Goal: Information Seeking & Learning: Learn about a topic

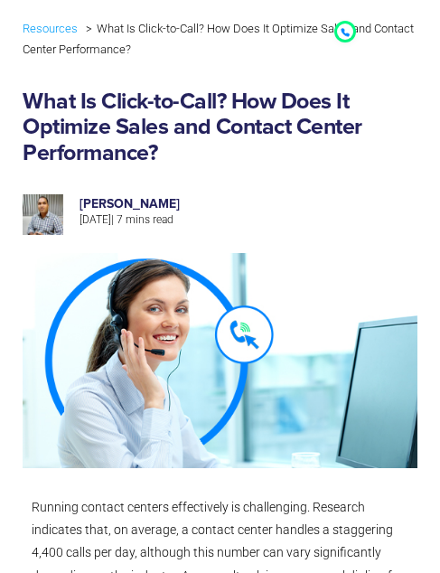
click at [243, 335] on img at bounding box center [220, 360] width 395 height 215
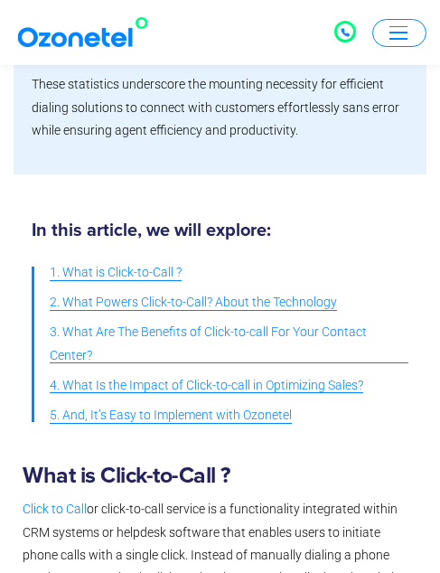
scroll to position [1265, 0]
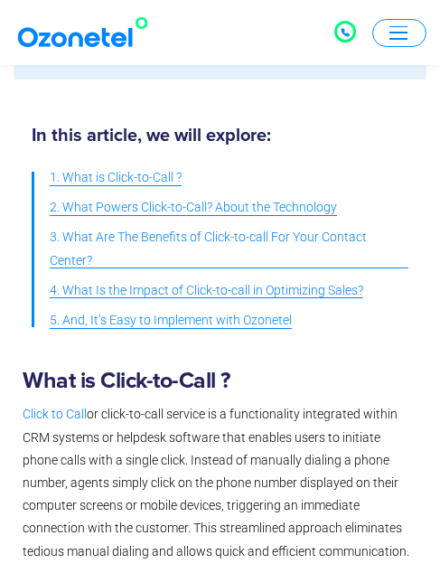
click at [141, 174] on span "1. What is Click-to-Call ?" at bounding box center [116, 177] width 132 height 23
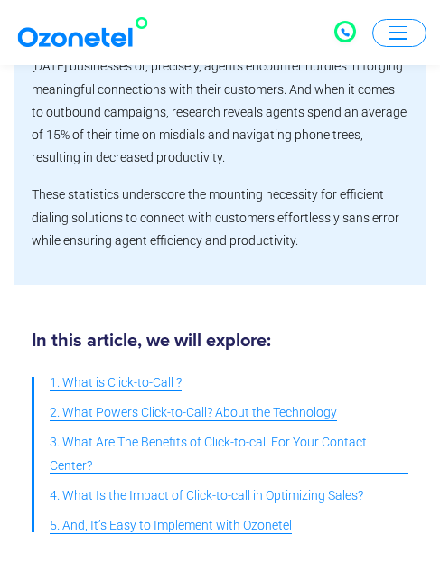
scroll to position [1055, 0]
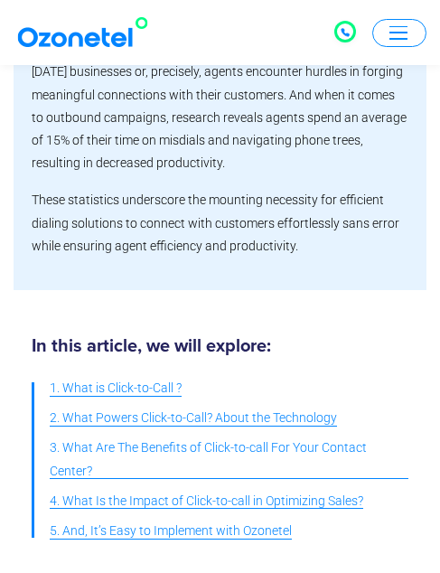
click at [345, 25] on div at bounding box center [345, 32] width 9 height 20
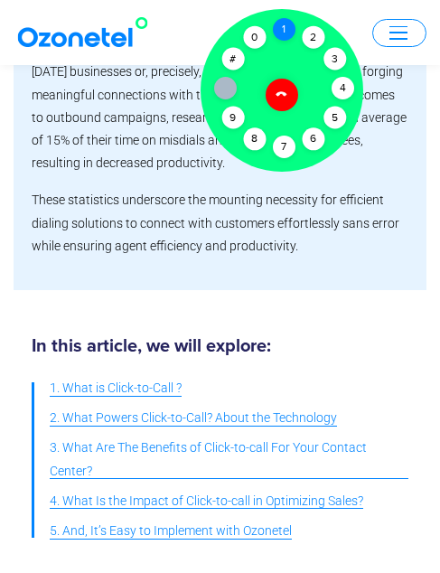
click at [288, 33] on div "1" at bounding box center [284, 29] width 23 height 23
click at [389, 27] on div "Click to talk to us! Call connected [PHONE_NUMBER]" at bounding box center [345, 31] width 108 height 108
click at [390, 34] on div "Click to talk to us! Call connected [PHONE_NUMBER]" at bounding box center [345, 31] width 108 height 108
click at [286, 97] on icon at bounding box center [281, 94] width 13 height 13
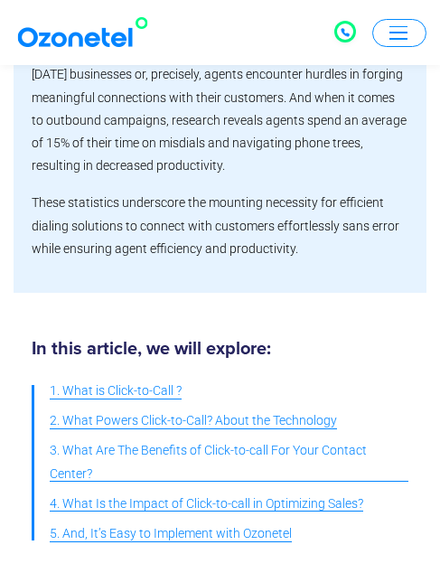
scroll to position [1055, 0]
